Goal: Information Seeking & Learning: Learn about a topic

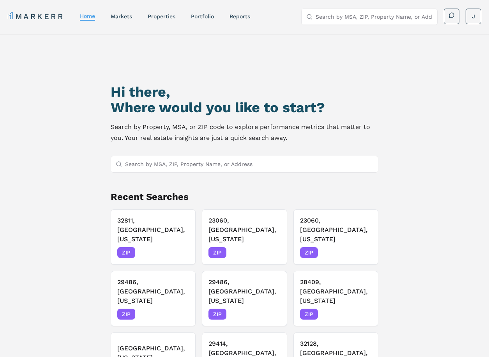
click at [181, 163] on input "Search by MSA, ZIP, Property Name, or Address" at bounding box center [249, 164] width 248 height 16
paste input "29486"
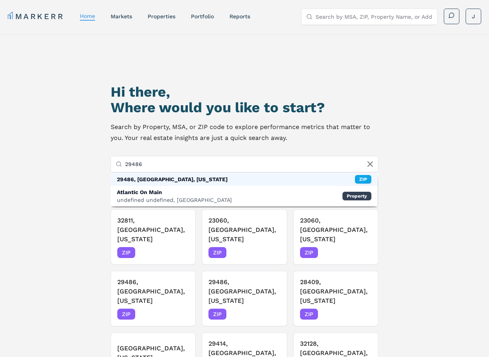
type input "29486"
click at [139, 178] on div "29486, [GEOGRAPHIC_DATA], [US_STATE]" at bounding box center [172, 179] width 111 height 8
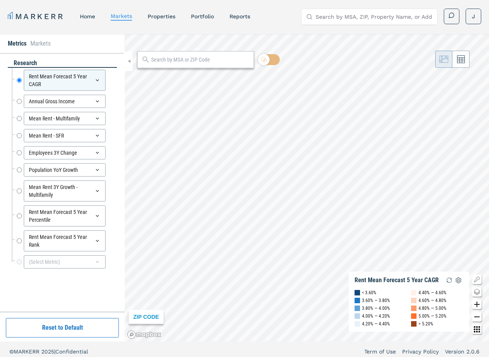
click at [176, 58] on input "text" at bounding box center [200, 60] width 99 height 8
paste input "29486"
type input "29486"
click at [174, 74] on div "29486, [GEOGRAPHIC_DATA], [US_STATE]" at bounding box center [188, 81] width 90 height 16
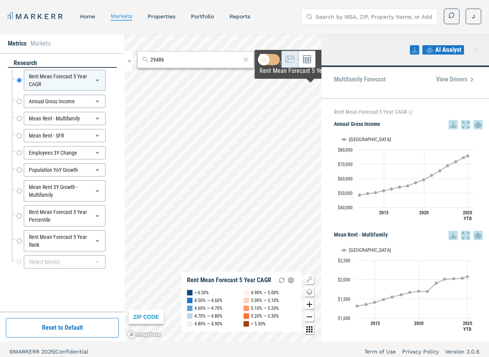
click at [448, 129] on icon at bounding box center [452, 124] width 9 height 9
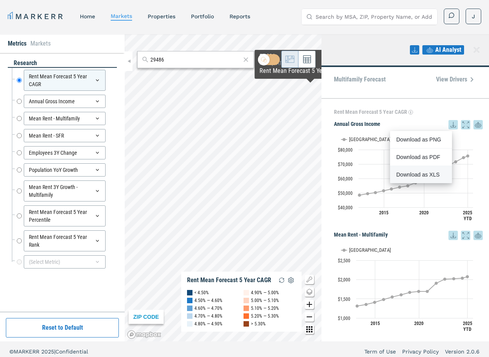
click at [428, 178] on div "Download as XLS" at bounding box center [418, 175] width 45 height 8
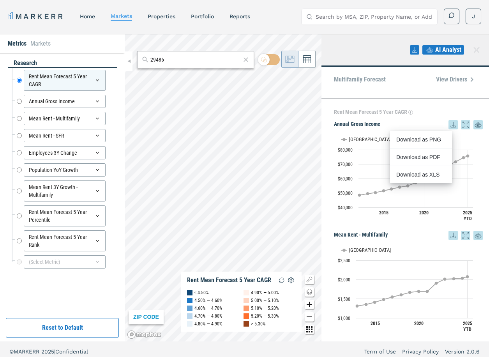
click at [210, 27] on div "MARKERR home markets properties Portfolio reports Search by MSA, ZIP, Property …" at bounding box center [244, 15] width 489 height 31
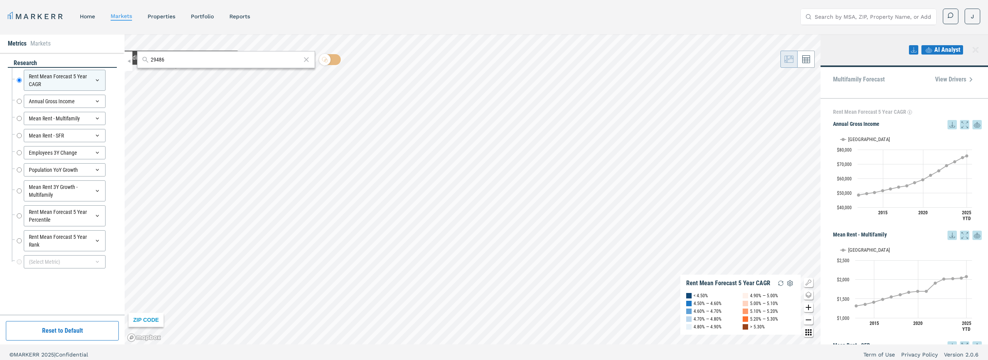
click at [176, 58] on input "29486" at bounding box center [226, 60] width 150 height 8
click at [191, 84] on div "29486, [GEOGRAPHIC_DATA], [US_STATE] ZIP" at bounding box center [226, 77] width 178 height 15
click at [190, 80] on div "29486, [GEOGRAPHIC_DATA], [US_STATE]" at bounding box center [188, 77] width 91 height 8
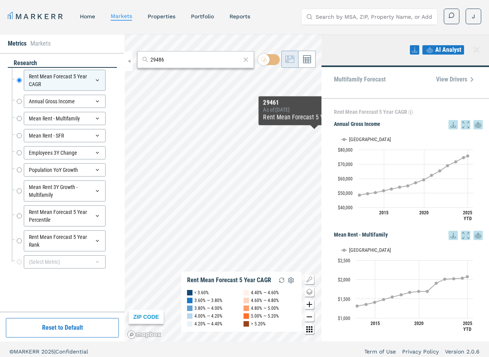
click at [479, 47] on icon at bounding box center [476, 49] width 9 height 9
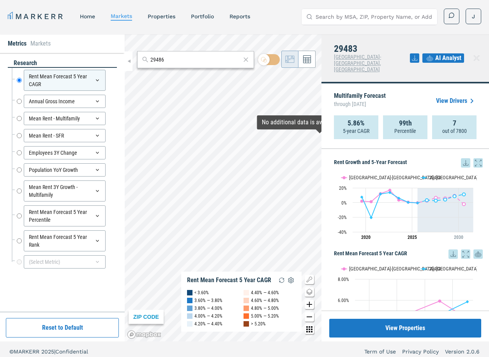
drag, startPoint x: 242, startPoint y: 151, endPoint x: 301, endPoint y: 127, distance: 63.6
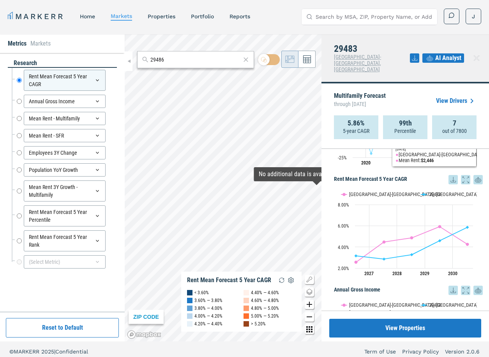
scroll to position [78, 0]
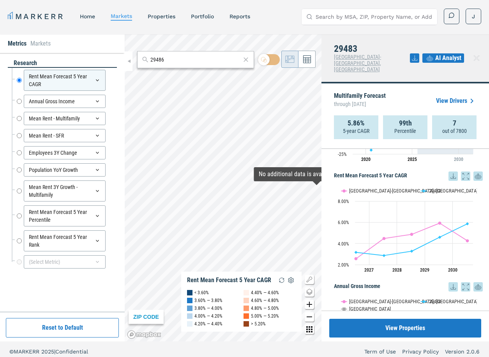
click at [448, 171] on icon at bounding box center [452, 175] width 9 height 9
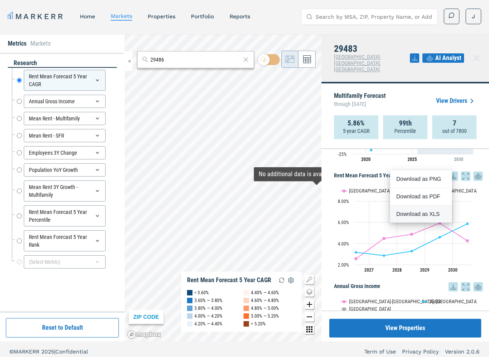
click at [437, 210] on div "Download as XLS" at bounding box center [418, 214] width 45 height 8
click at [476, 31] on header "MARKERR home markets properties Portfolio reports Search by MSA, ZIP, Property …" at bounding box center [244, 17] width 489 height 34
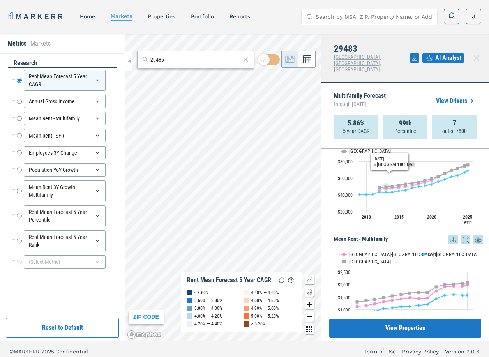
scroll to position [234, 0]
